Goal: Task Accomplishment & Management: Use online tool/utility

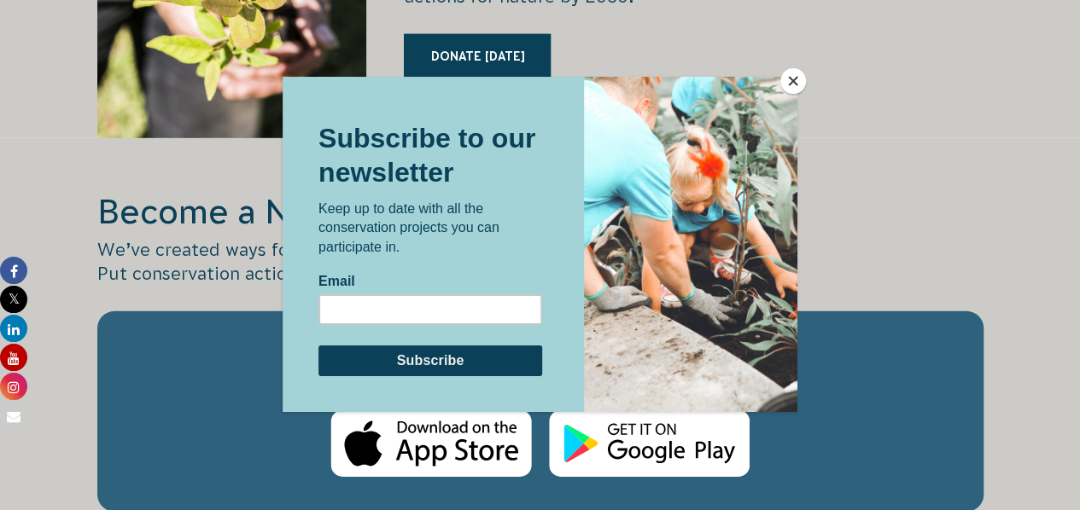
scroll to position [2513, 0]
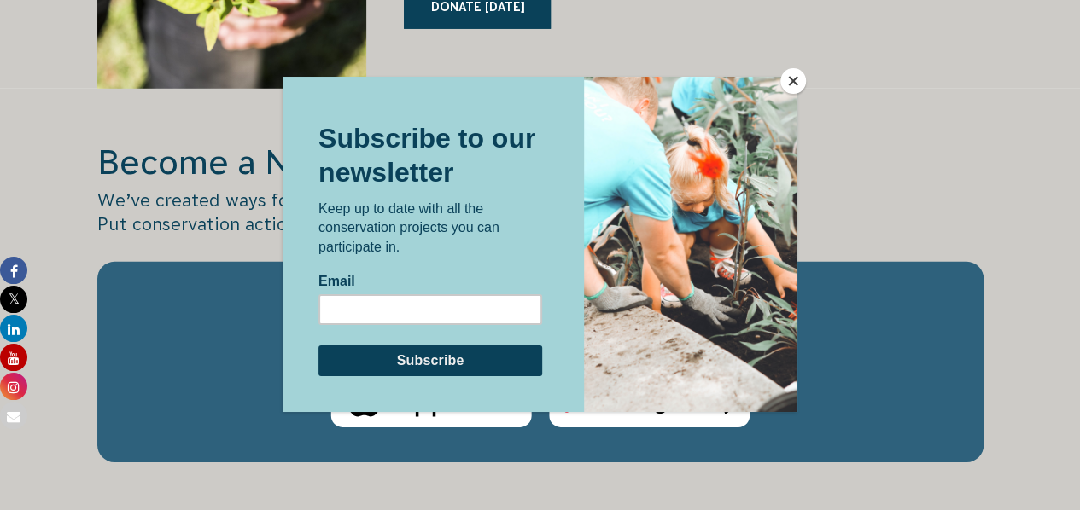
click at [794, 78] on button "Close" at bounding box center [793, 81] width 26 height 26
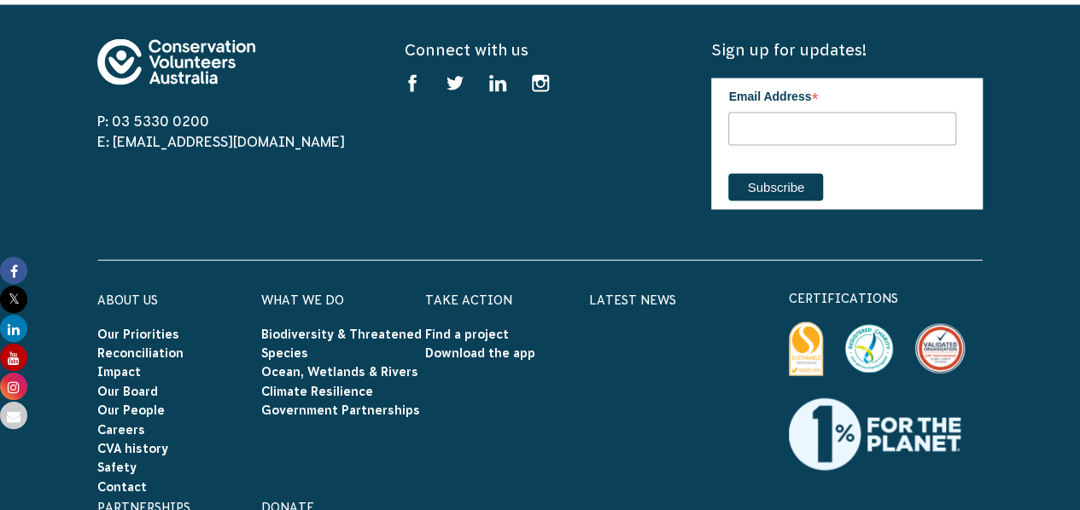
scroll to position [4970, 0]
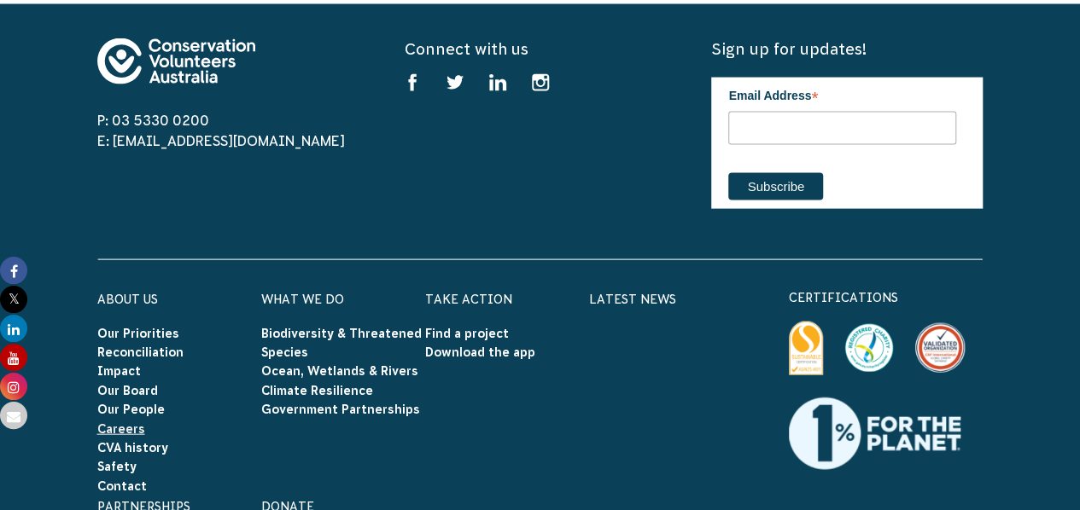
click at [124, 422] on link "Careers" at bounding box center [121, 429] width 48 height 14
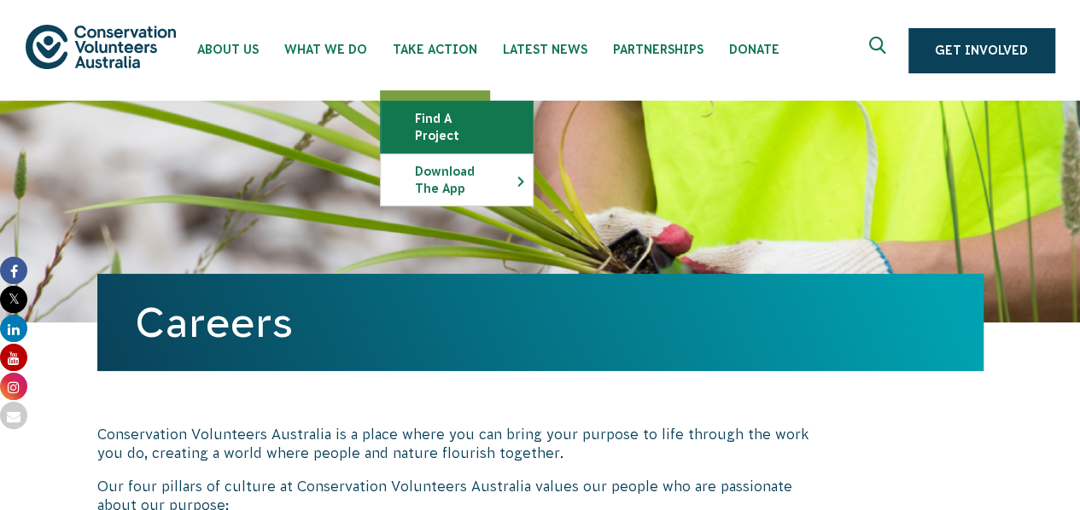
click at [495, 110] on link "Find a project" at bounding box center [457, 127] width 152 height 51
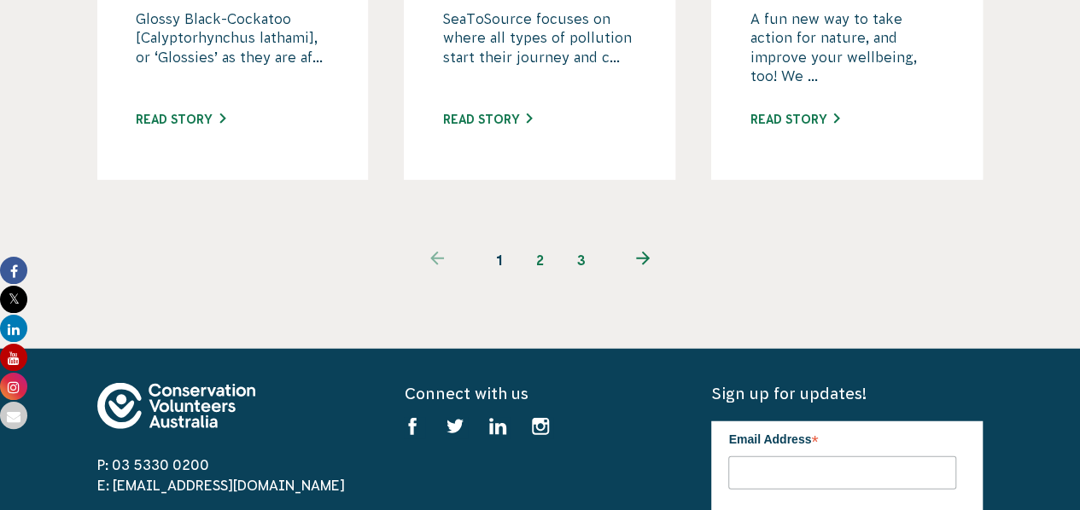
scroll to position [1984, 0]
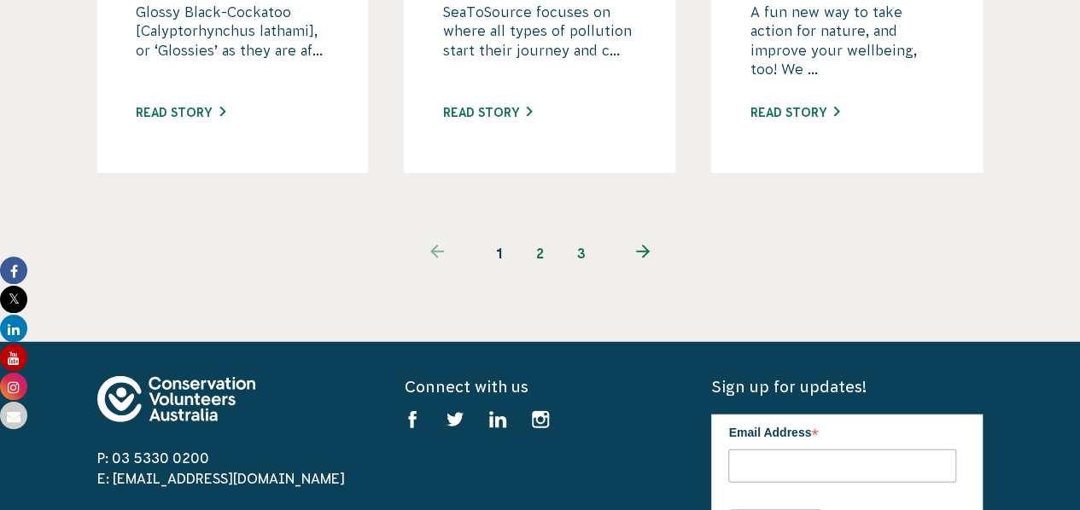
click at [546, 233] on link "2" at bounding box center [540, 253] width 41 height 41
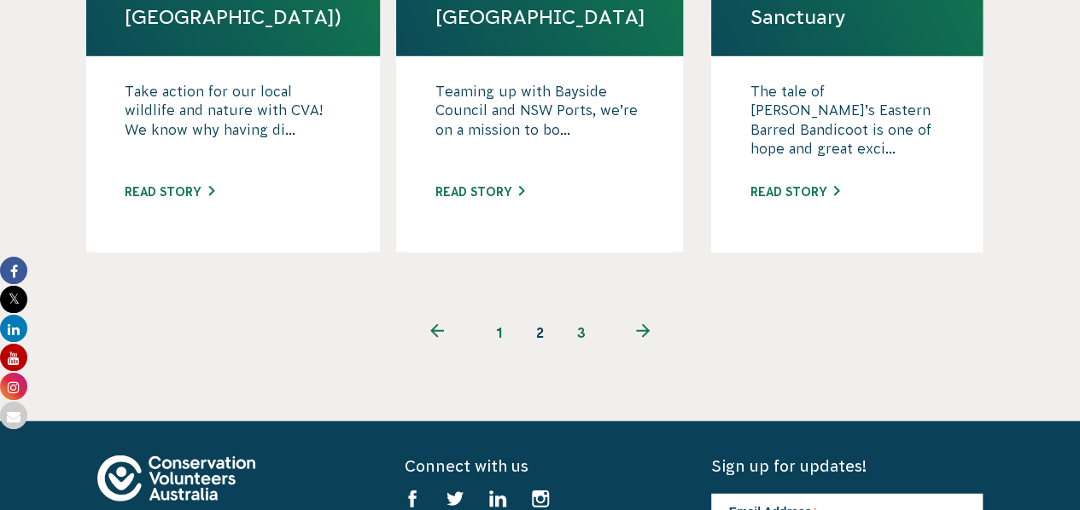
scroll to position [1978, 0]
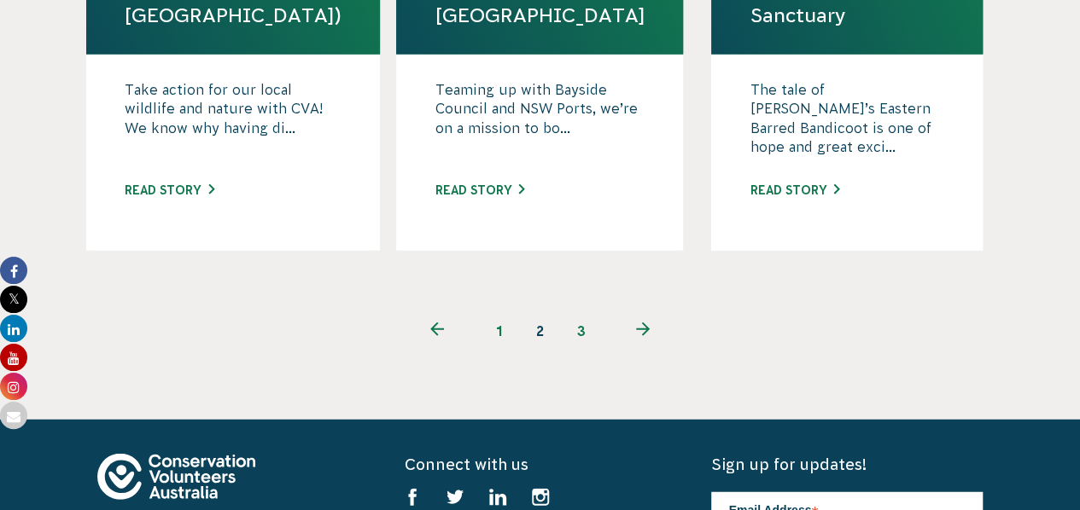
click at [586, 311] on link "3" at bounding box center [581, 331] width 41 height 41
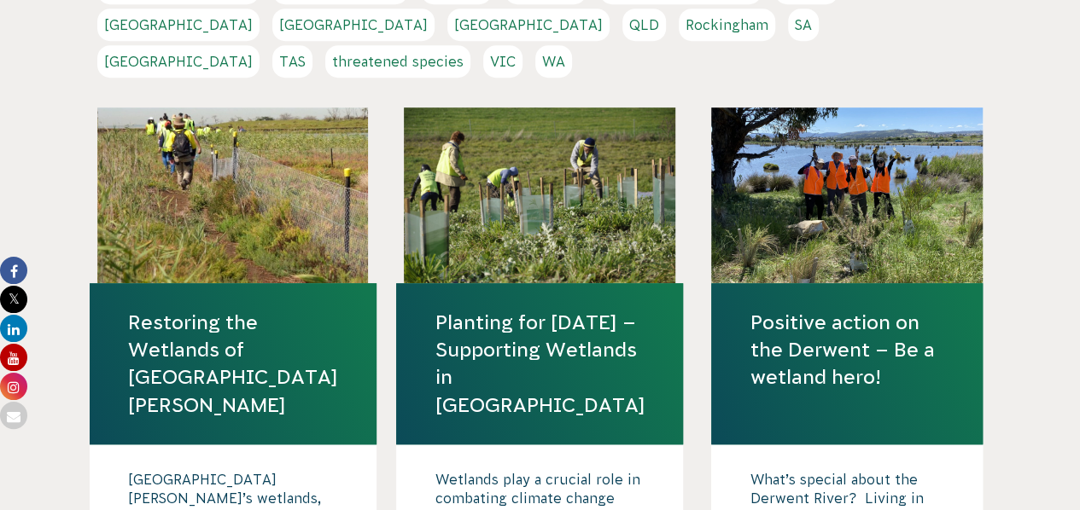
scroll to position [493, 0]
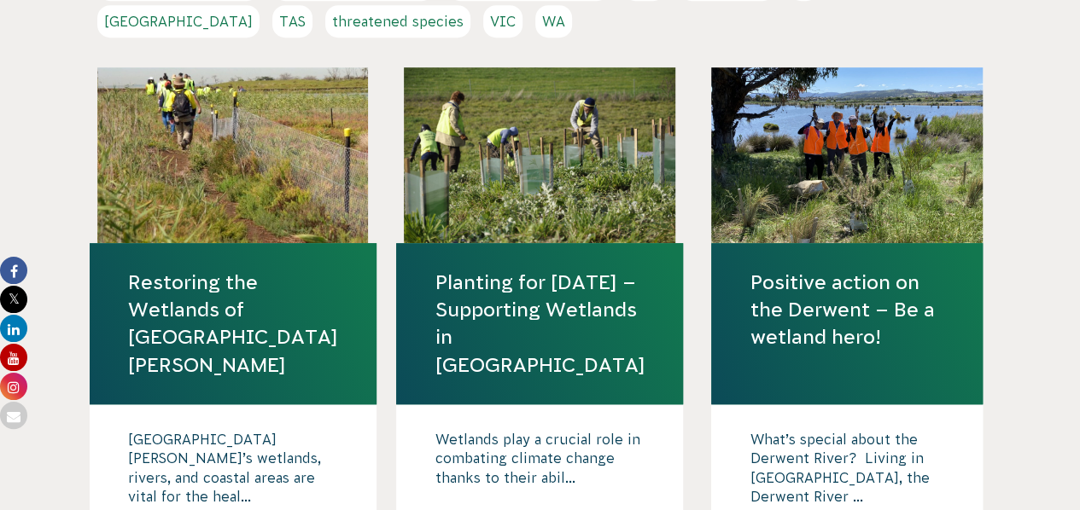
drag, startPoint x: 0, startPoint y: 0, endPoint x: 356, endPoint y: 440, distance: 565.6
click at [356, 440] on div "[GEOGRAPHIC_DATA][PERSON_NAME]’s wetlands, rivers, and coastal areas are vital …" at bounding box center [233, 503] width 287 height 196
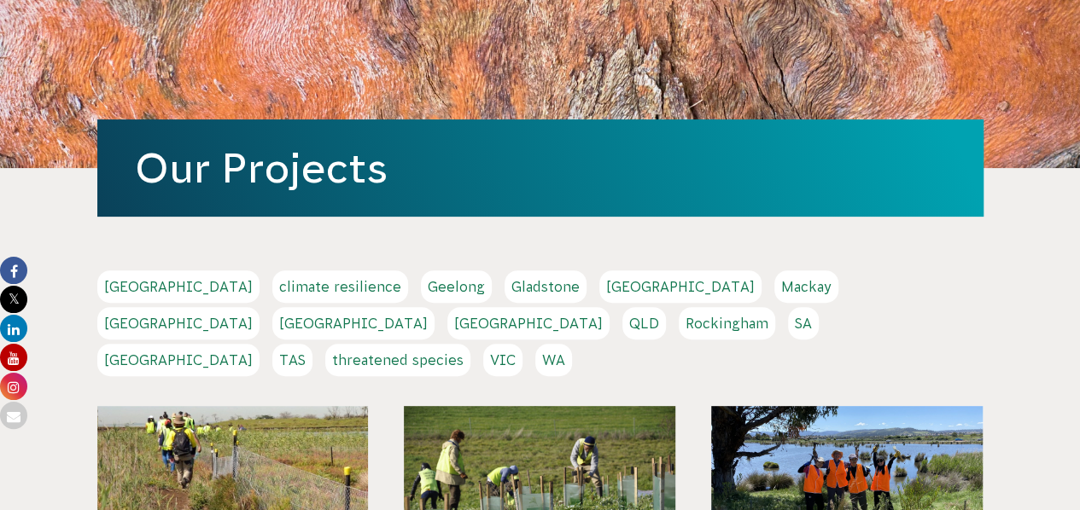
scroll to position [84, 0]
